Goal: Task Accomplishment & Management: Use online tool/utility

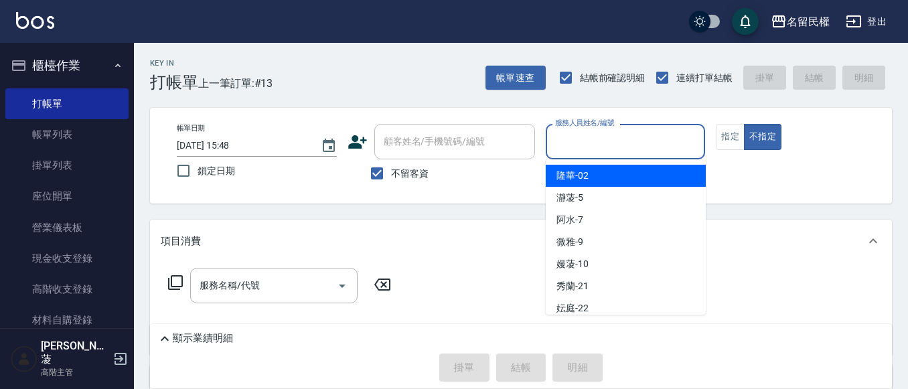
drag, startPoint x: 601, startPoint y: 131, endPoint x: 603, endPoint y: 252, distance: 121.2
click at [603, 117] on div "帳單日期 [DATE] 15:48 鎖定日期 顧客姓名/手機號碼/編號 顧客姓名/手機號碼/編號 不留客資 服務人員姓名/編號 服務人員姓名/編號 指定 不指定" at bounding box center [521, 156] width 742 height 96
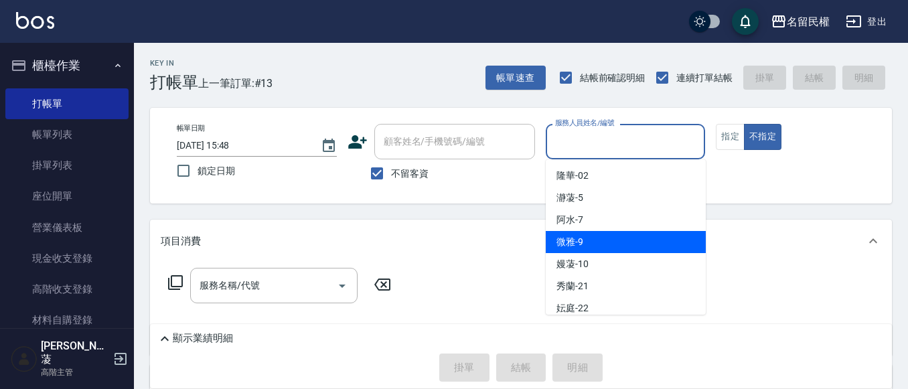
click at [611, 242] on div "微雅 -9" at bounding box center [626, 242] width 160 height 22
type input "微雅-9"
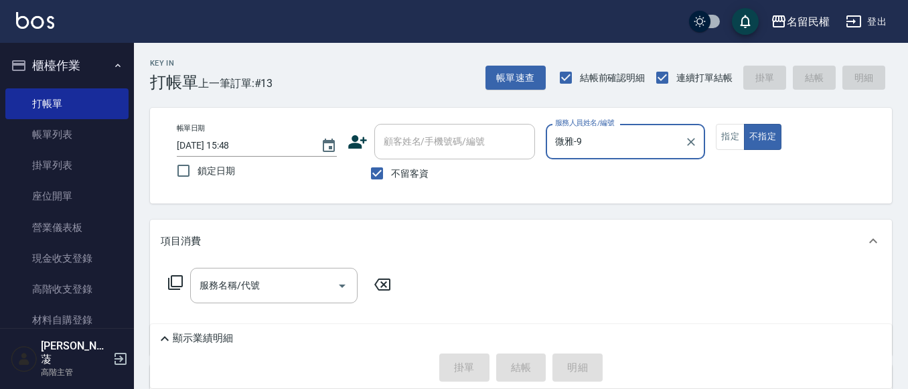
drag, startPoint x: 257, startPoint y: 272, endPoint x: 261, endPoint y: 265, distance: 8.1
click at [259, 266] on div "服務名稱/代號 服務名稱/代號" at bounding box center [521, 309] width 742 height 92
drag, startPoint x: 232, startPoint y: 294, endPoint x: 240, endPoint y: 276, distance: 19.8
click at [232, 293] on input "服務名稱/代號" at bounding box center [263, 285] width 135 height 23
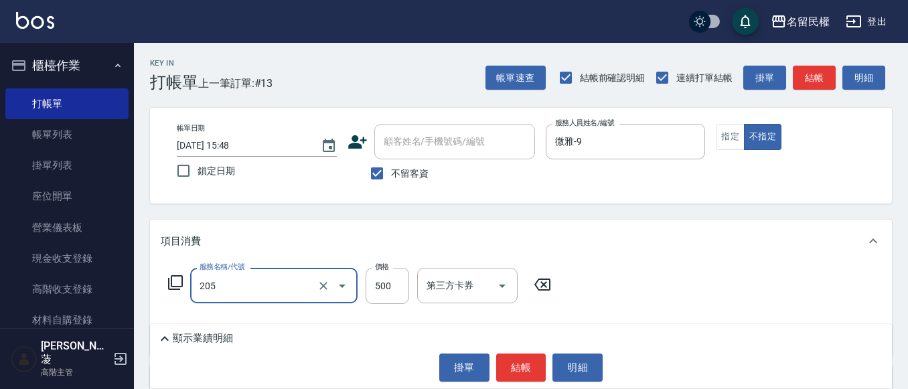
type input "指定洗剪(205)"
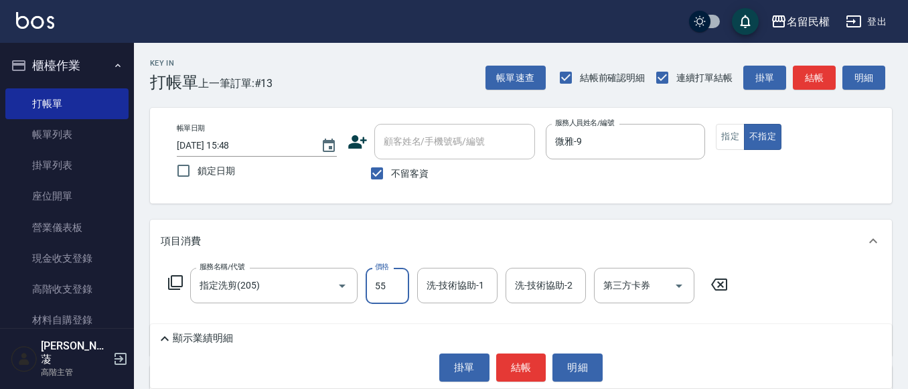
type input "55"
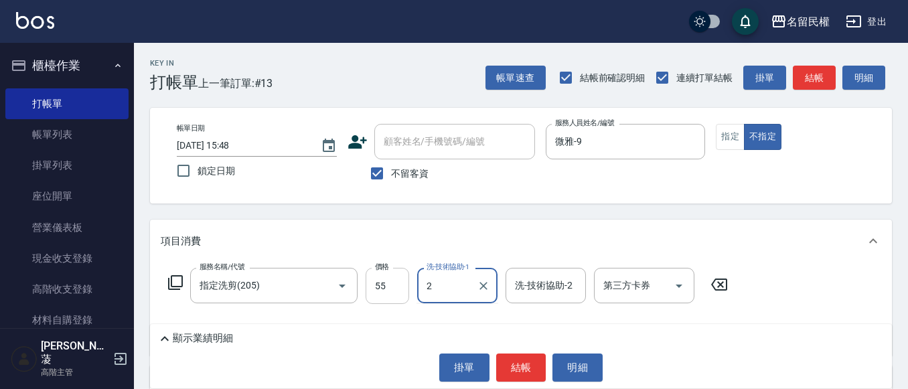
type input "2"
click at [390, 285] on input "55" at bounding box center [388, 286] width 44 height 36
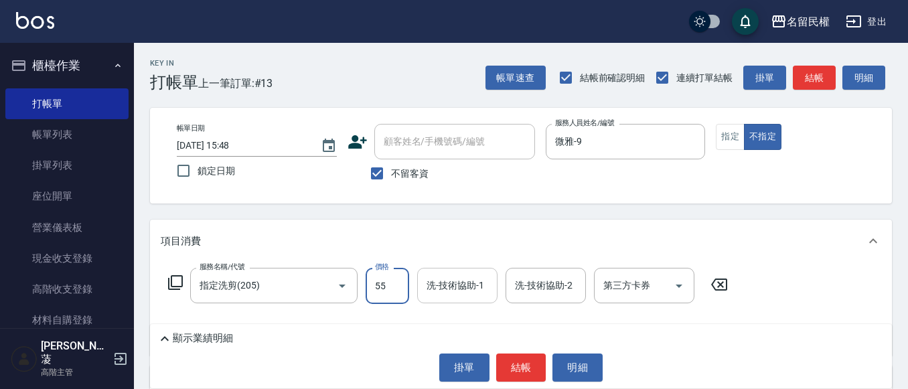
type input "550"
click at [445, 279] on input "洗-技術協助-1" at bounding box center [457, 285] width 68 height 23
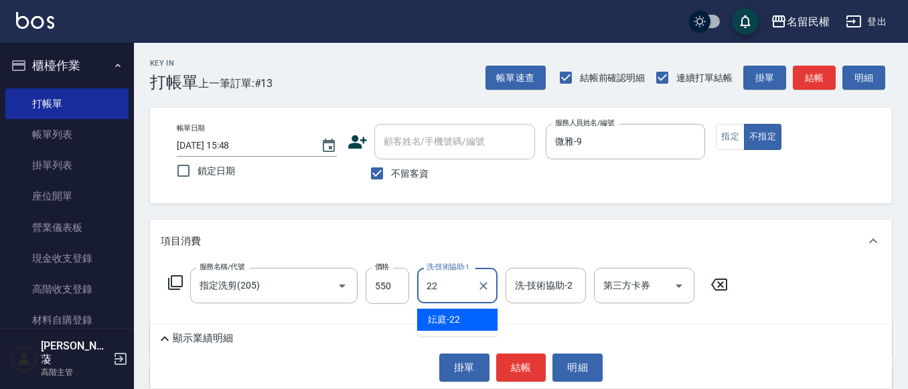
type input "妘庭-22"
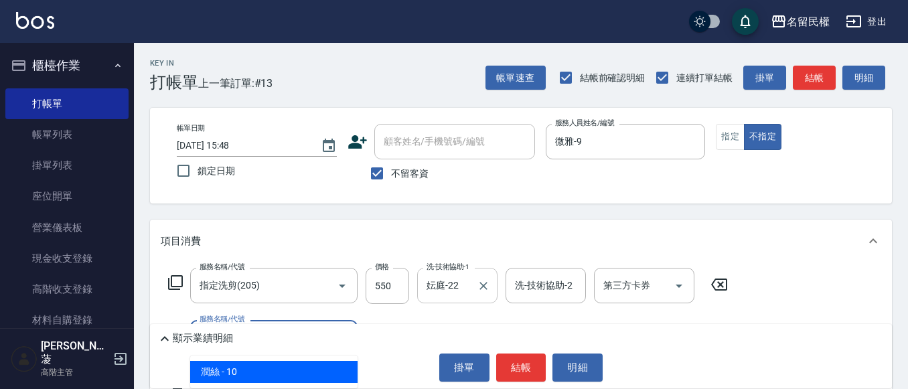
type input "[PERSON_NAME](701)"
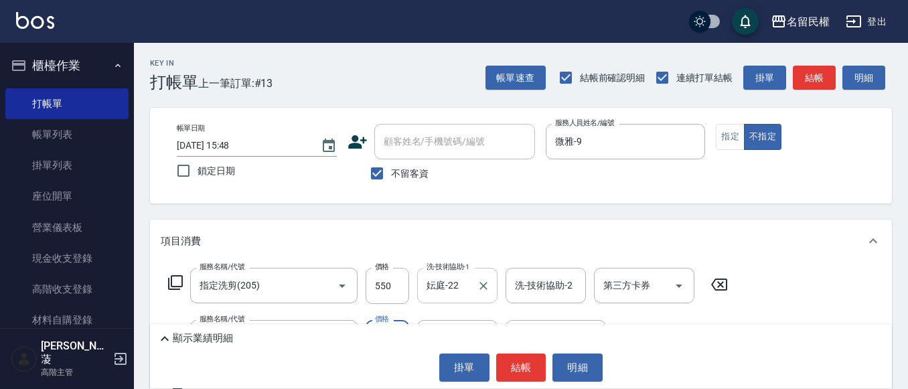
type input "30"
type input "妘庭-22"
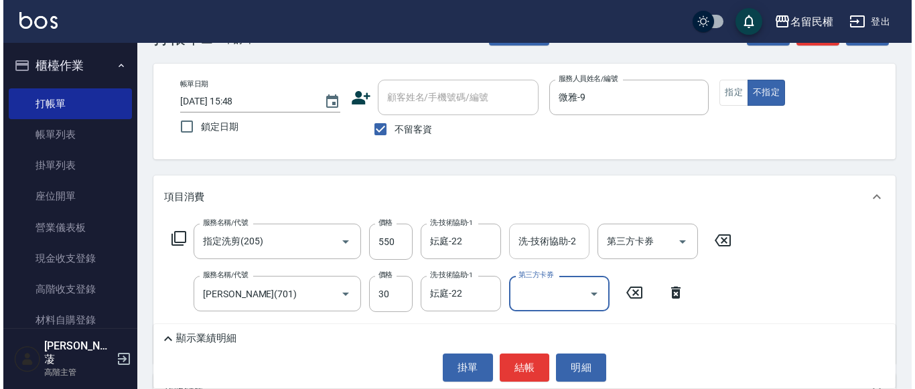
scroll to position [67, 0]
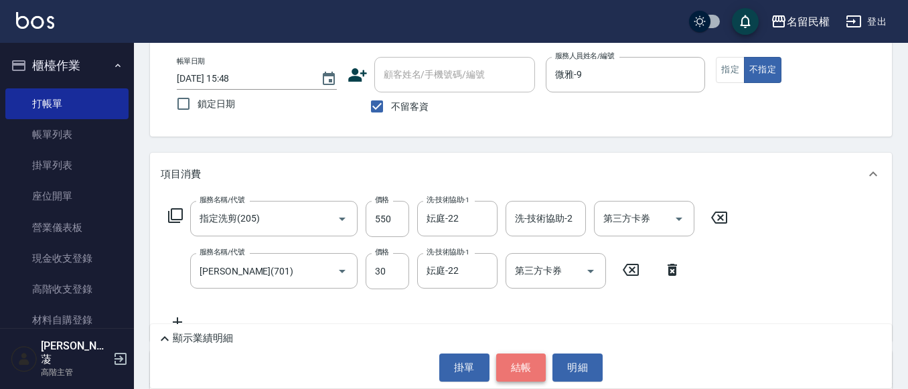
click at [526, 370] on button "結帳" at bounding box center [521, 368] width 50 height 28
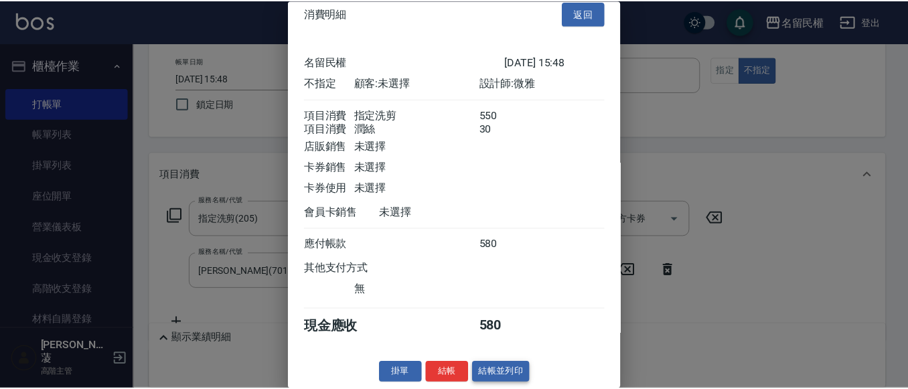
scroll to position [33, 0]
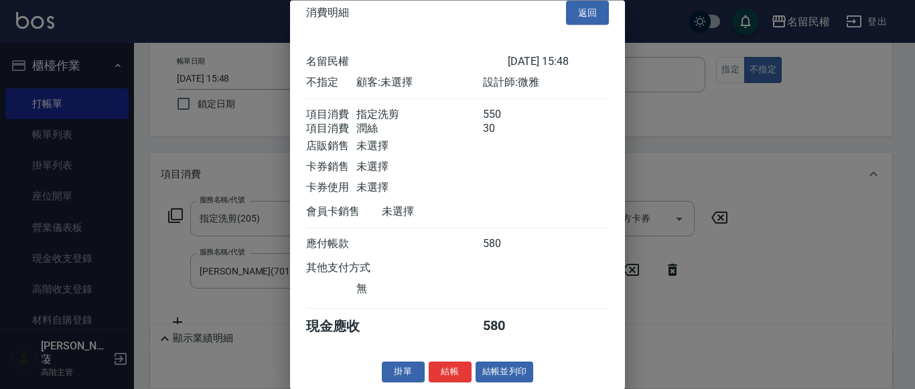
click at [445, 358] on div "消費明細 返回 名留民權 [DATE] 15:48 不指定 顧客: 未選擇 設計師: 微雅 項目消費 指定洗剪 550 項目消費 潤絲 30 店販銷售 未選擇…" at bounding box center [457, 194] width 335 height 389
click at [443, 359] on div "消費明細 返回 名留民權 [DATE] 15:48 不指定 顧客: 未選擇 設計師: 微雅 項目消費 指定洗剪 550 項目消費 潤絲 30 店販銷售 未選擇…" at bounding box center [457, 194] width 335 height 389
click at [443, 368] on button "結帳" at bounding box center [450, 372] width 43 height 21
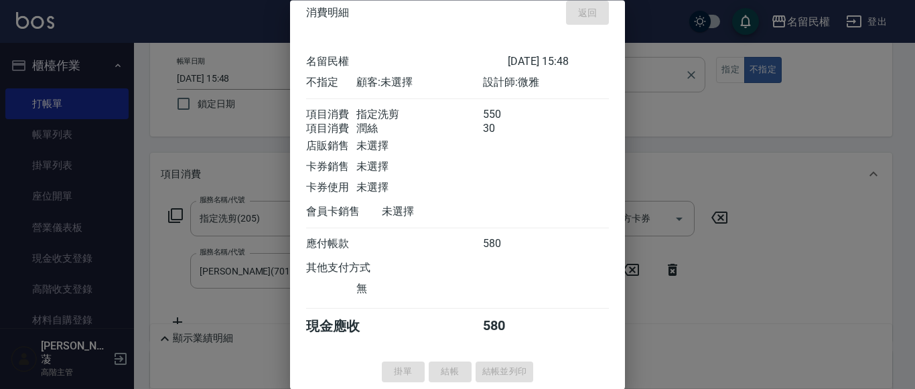
type input "[DATE] 16:47"
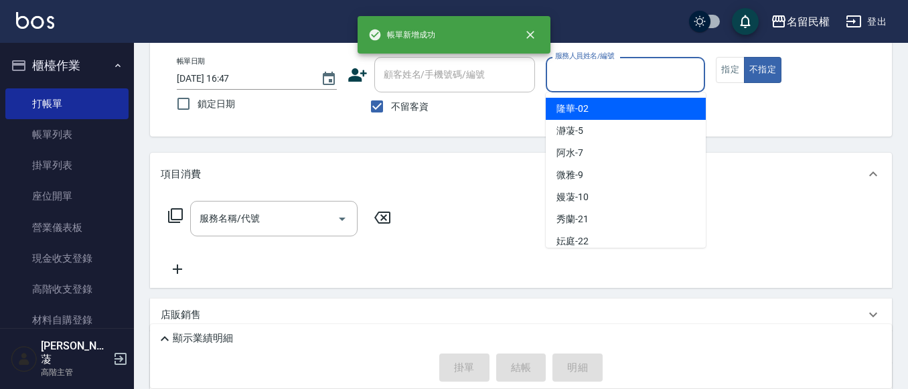
click at [631, 84] on input "服務人員姓名/編號" at bounding box center [626, 74] width 148 height 23
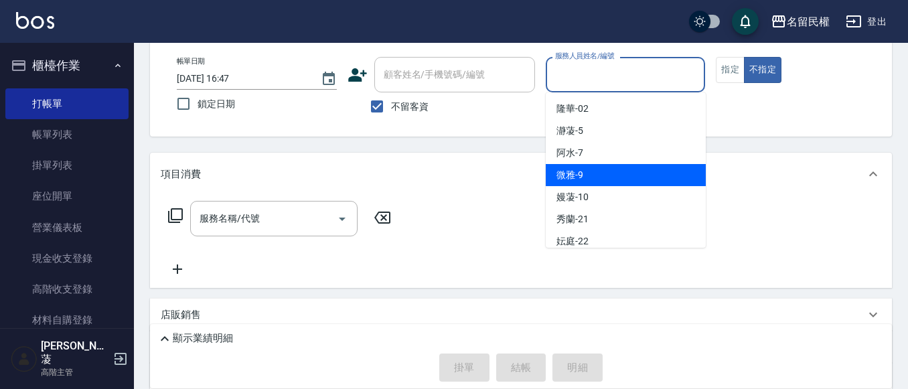
click at [598, 175] on div "微雅 -9" at bounding box center [626, 175] width 160 height 22
type input "微雅-9"
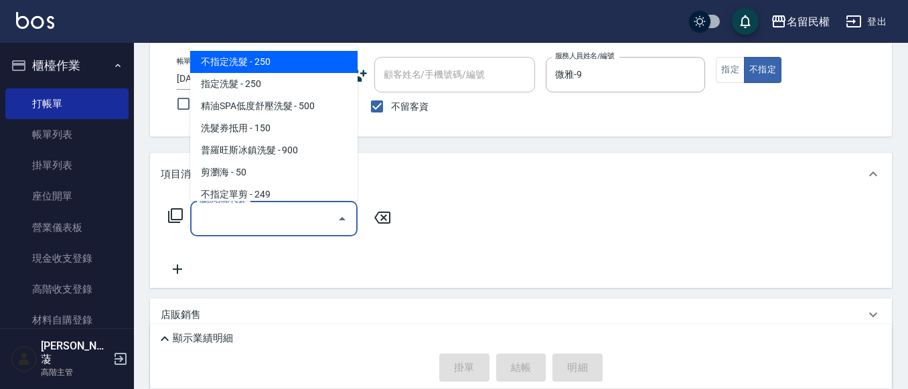
click at [230, 211] on input "服務名稱/代號" at bounding box center [263, 218] width 135 height 23
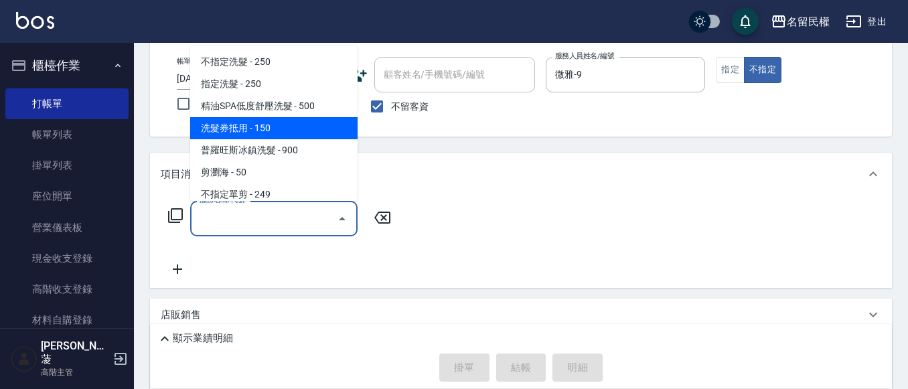
scroll to position [134, 0]
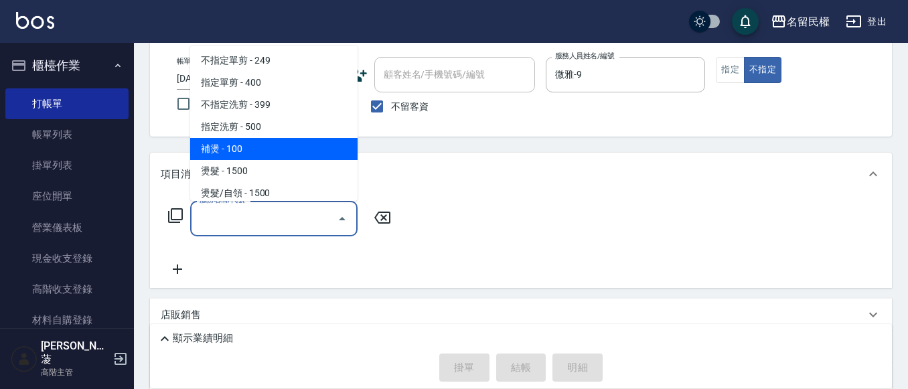
click at [236, 153] on span "補燙 - 100" at bounding box center [273, 149] width 167 height 22
type input "補燙(301)"
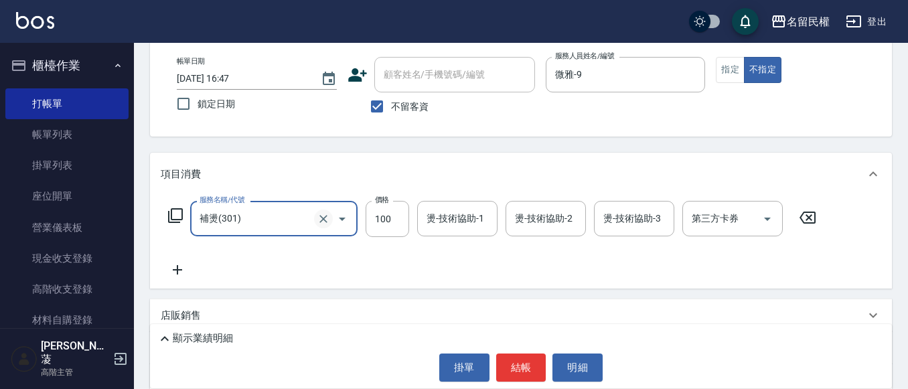
click at [319, 221] on icon "Clear" at bounding box center [323, 218] width 13 height 13
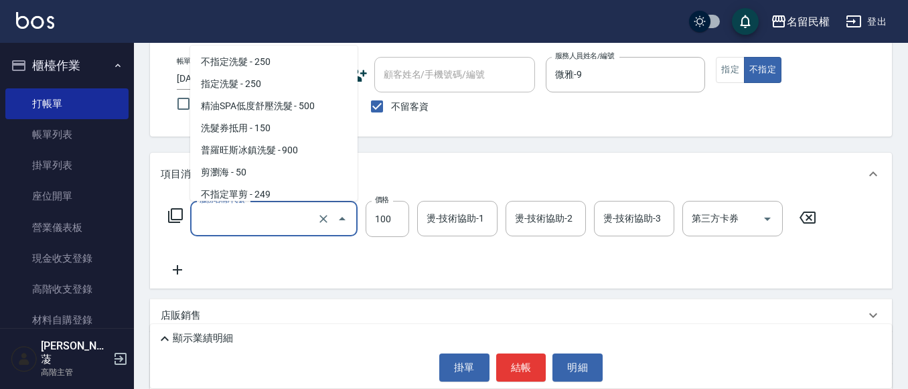
click at [267, 223] on input "服務名稱/代號" at bounding box center [255, 218] width 118 height 23
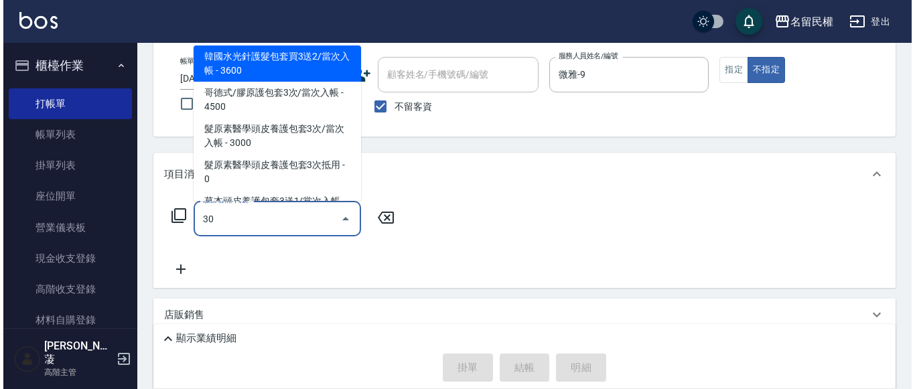
scroll to position [0, 0]
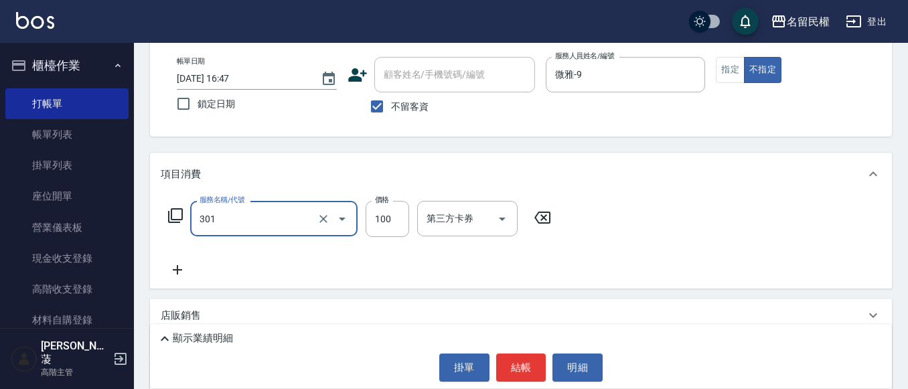
type input "補燙(301)"
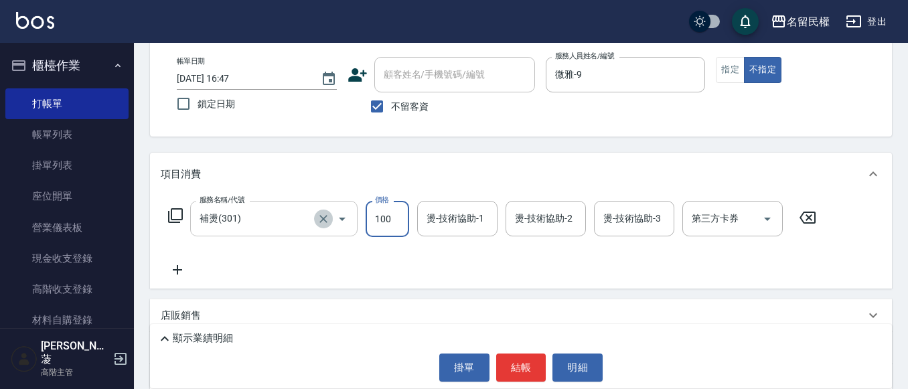
click at [317, 223] on icon "Clear" at bounding box center [323, 218] width 13 height 13
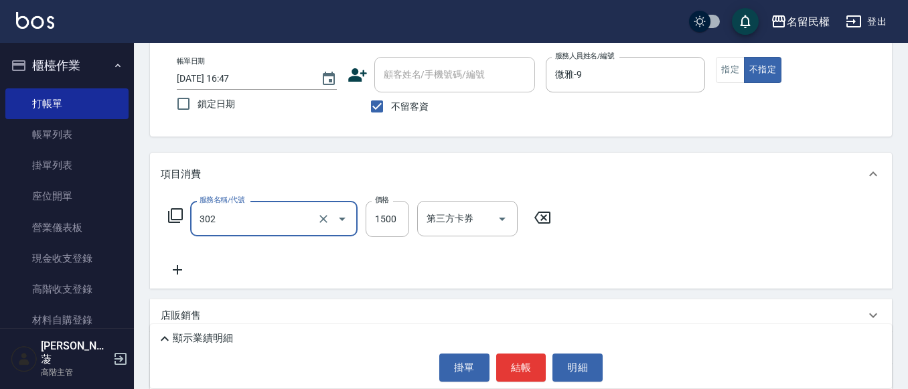
type input "燙髮(302)"
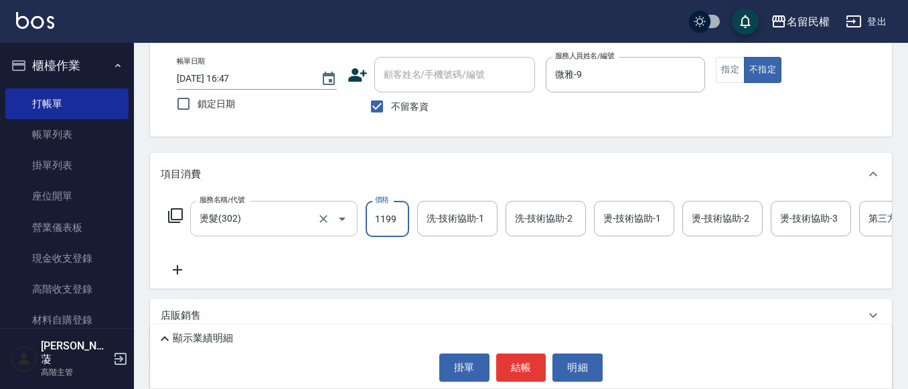
type input "1199"
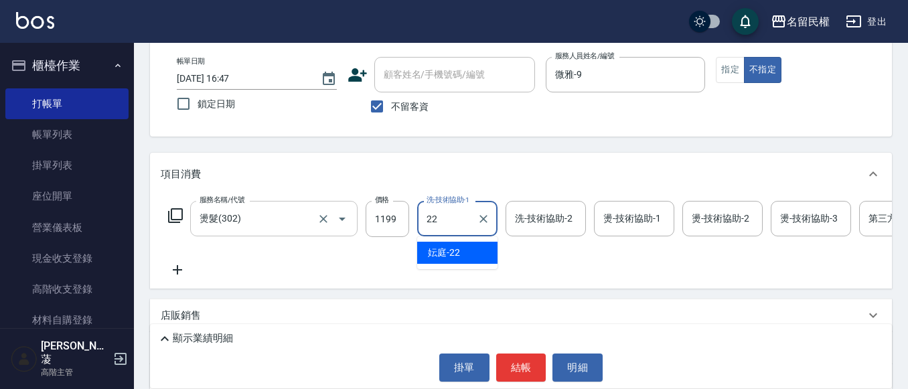
type input "妘庭-22"
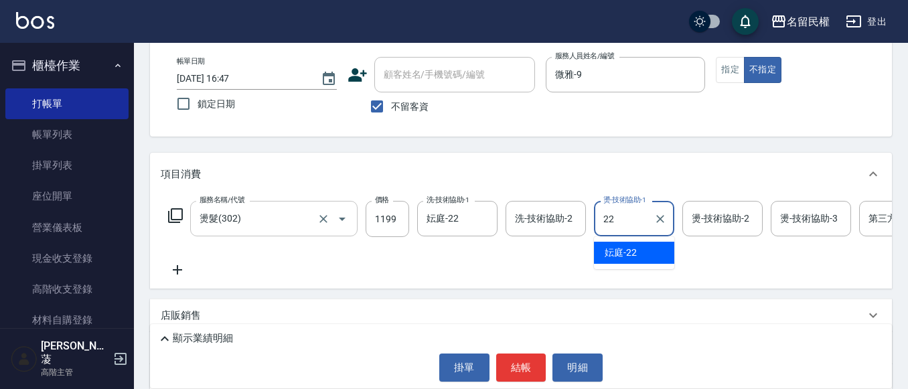
type input "妘庭-22"
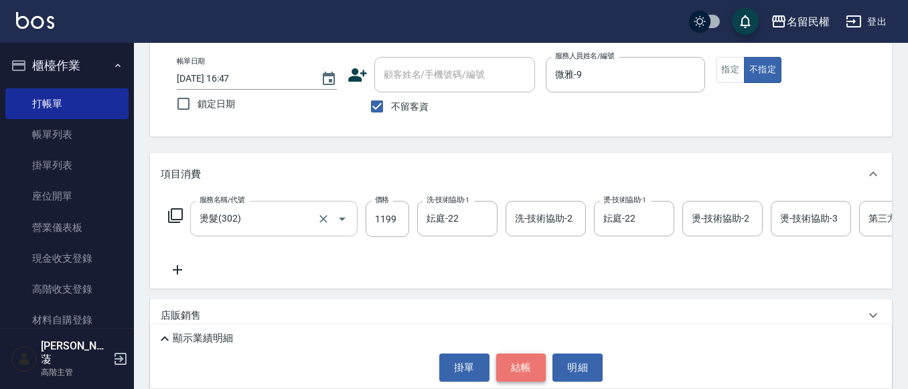
click at [511, 365] on button "結帳" at bounding box center [521, 368] width 50 height 28
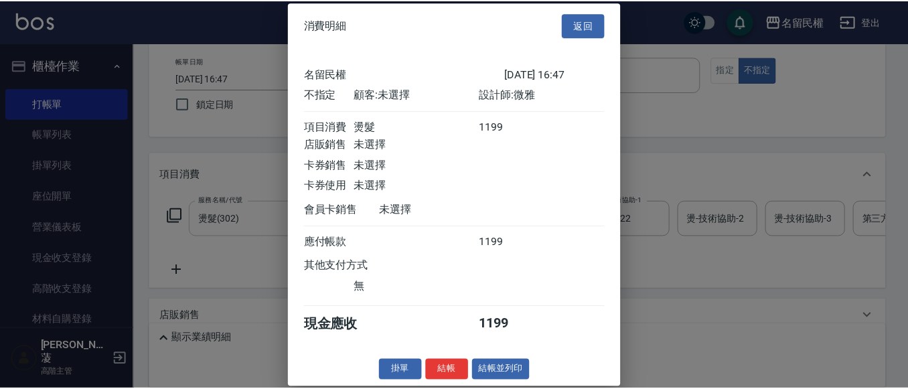
scroll to position [17, 0]
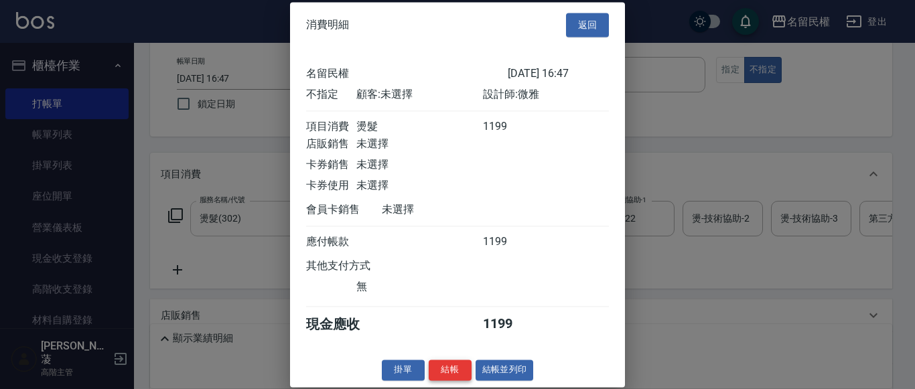
click at [435, 367] on button "結帳" at bounding box center [450, 370] width 43 height 21
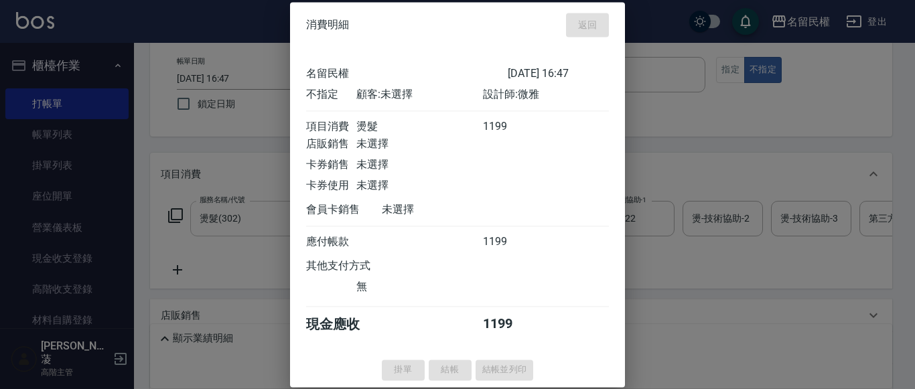
type input "[DATE] 16:48"
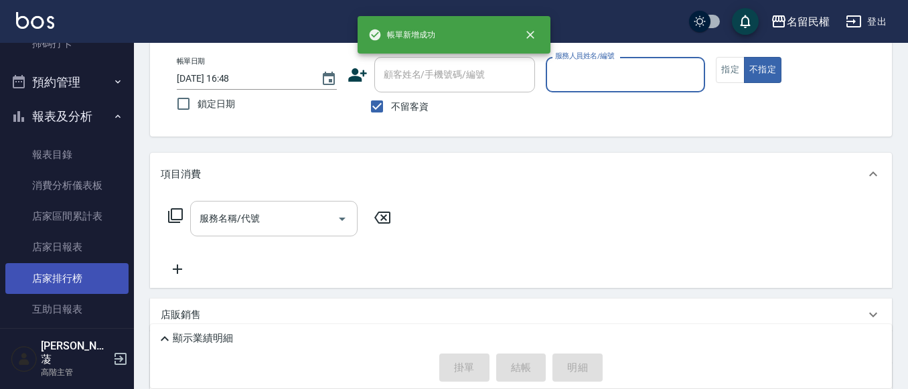
scroll to position [402, 0]
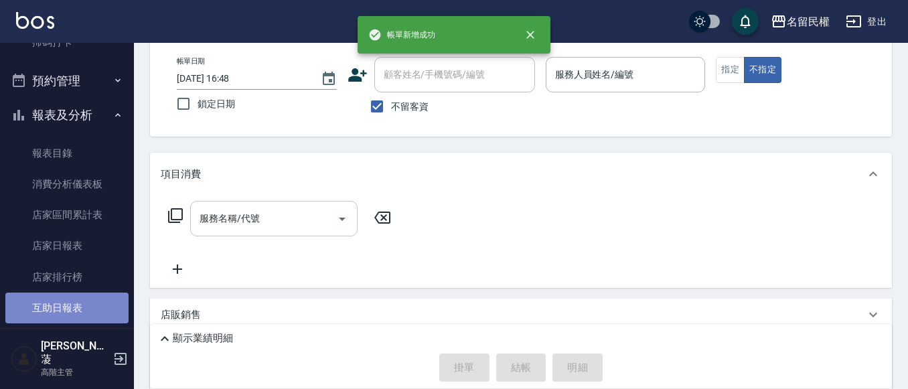
click at [82, 303] on link "互助日報表" at bounding box center [66, 308] width 123 height 31
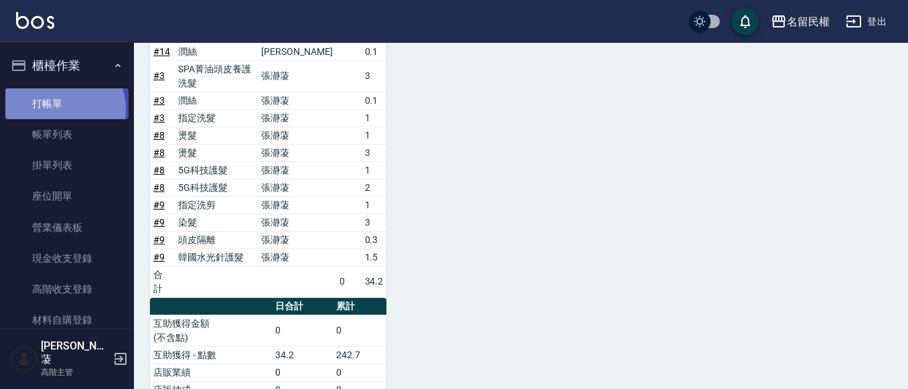
click at [58, 109] on link "打帳單" at bounding box center [66, 103] width 123 height 31
